Goal: Check status: Check status

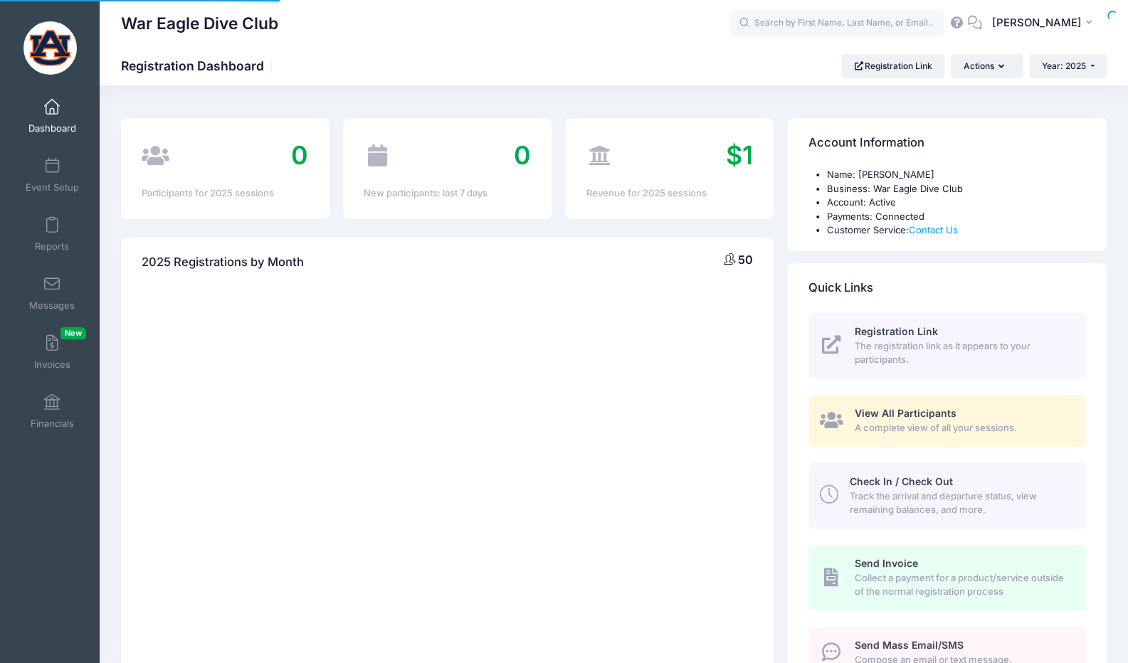
select select
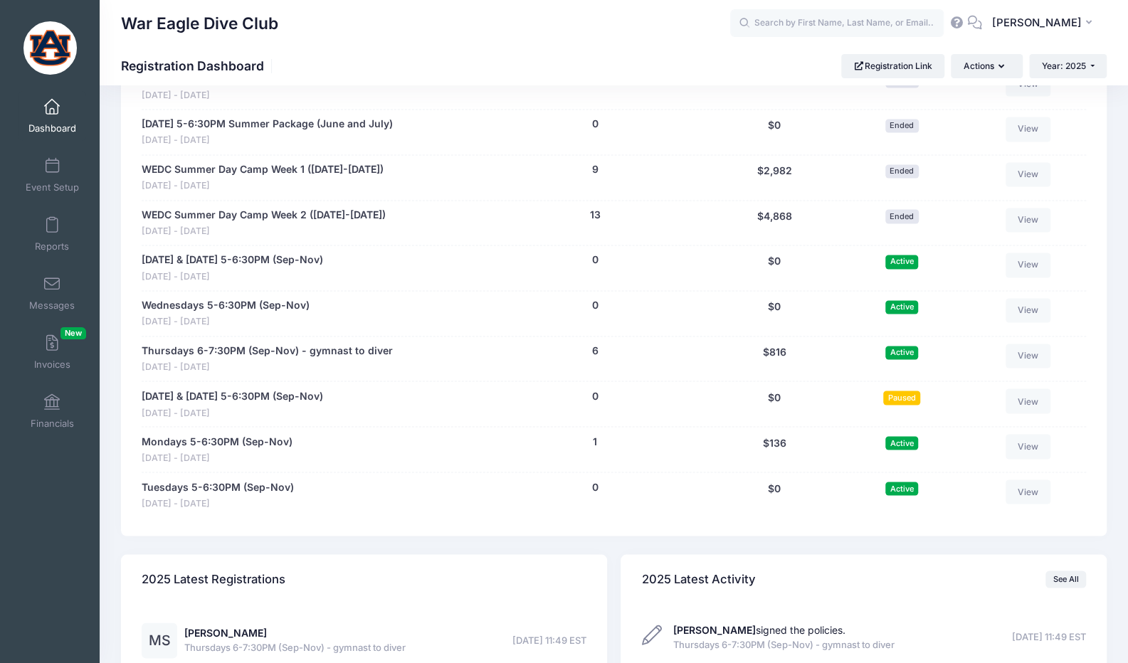
scroll to position [1209, 0]
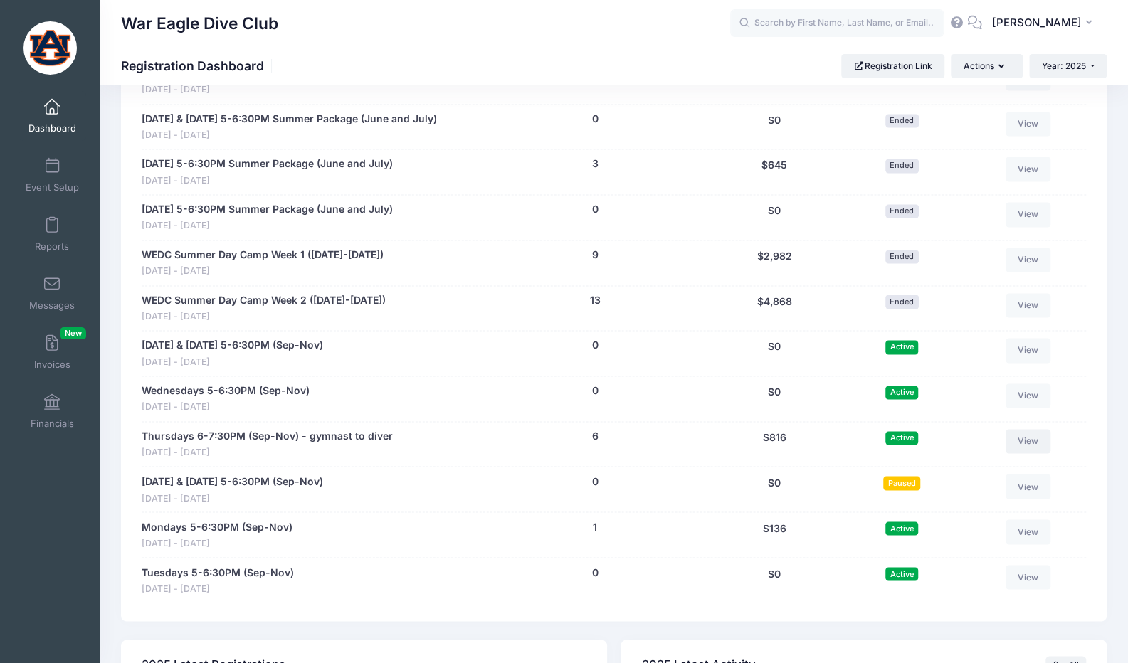
click at [1031, 442] on link "View" at bounding box center [1028, 441] width 46 height 24
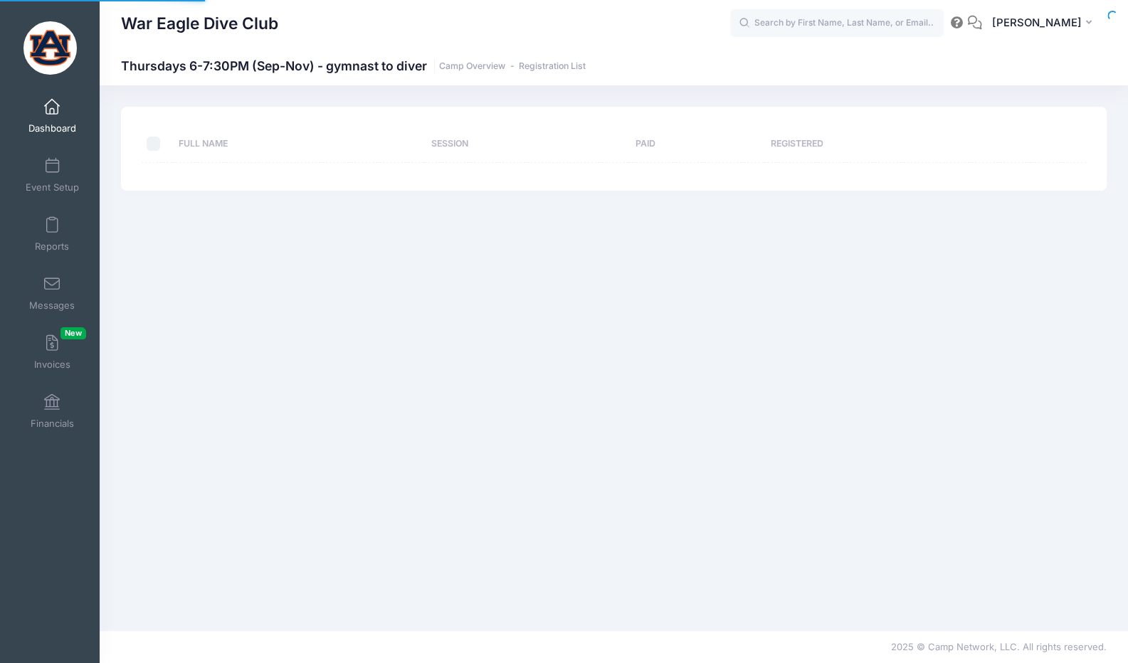
select select "10"
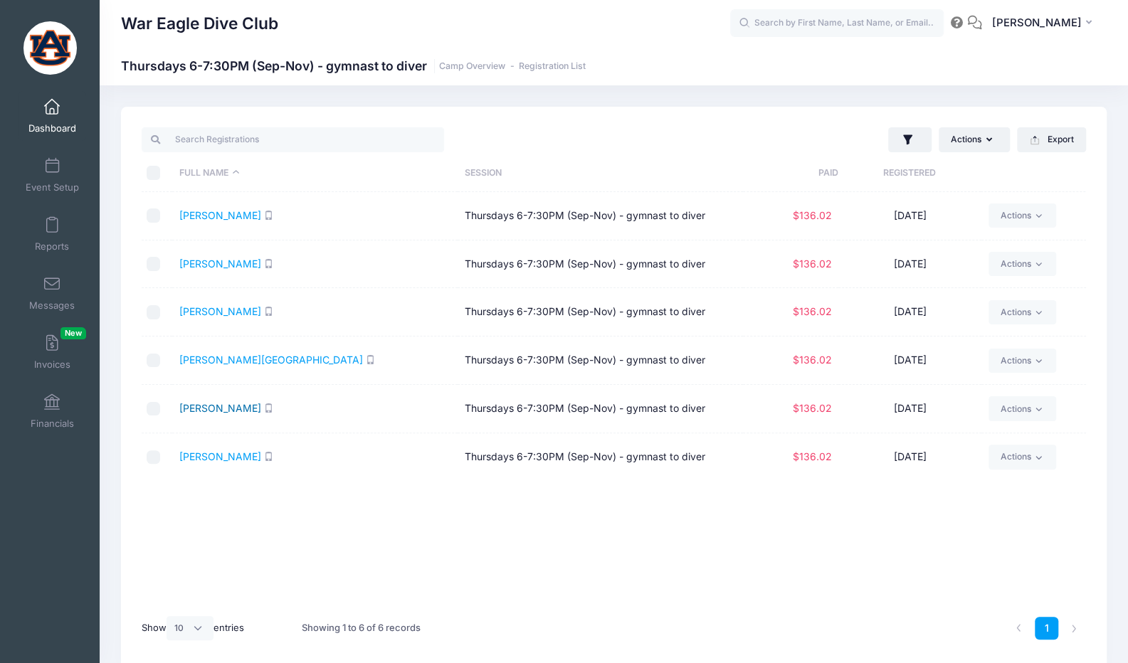
click at [243, 410] on link "[PERSON_NAME]" at bounding box center [220, 408] width 82 height 12
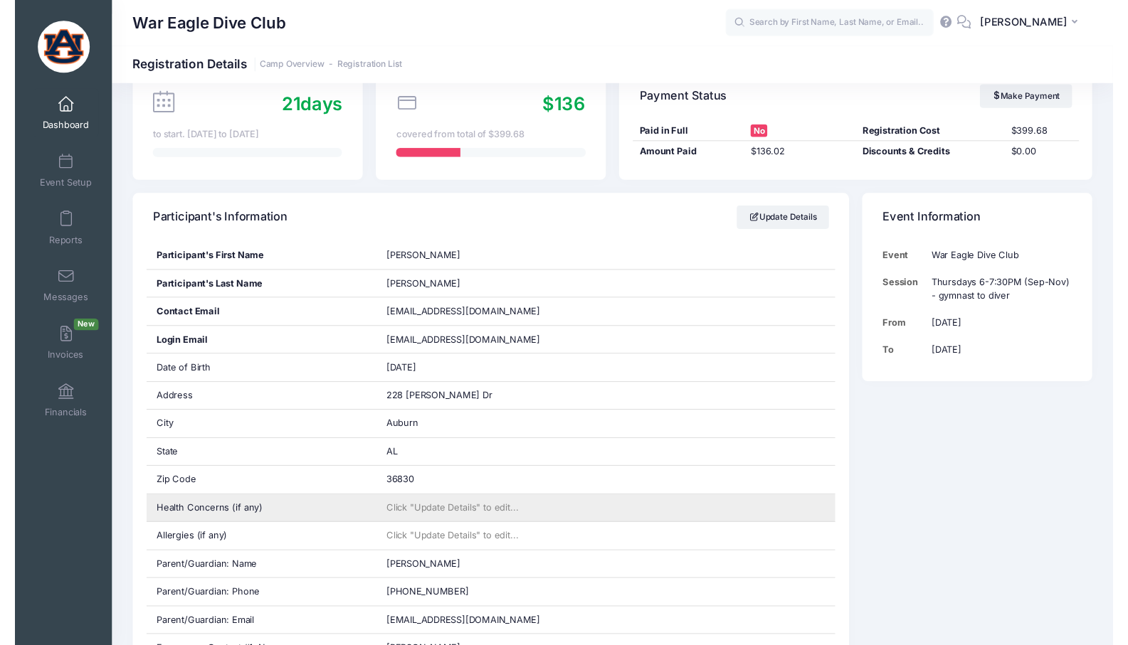
scroll to position [142, 0]
